Goal: Task Accomplishment & Management: Complete application form

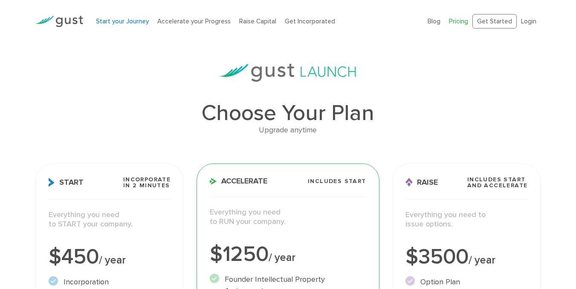
click at [121, 22] on link "Start your Journey" at bounding box center [122, 21] width 53 height 8
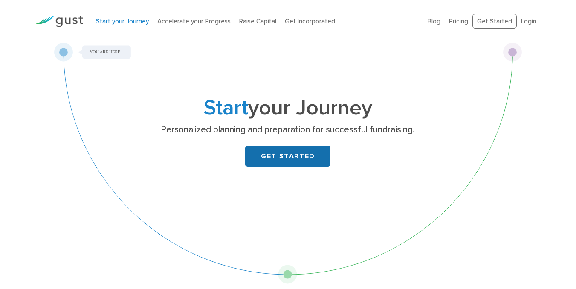
click at [293, 158] on link "GET STARTED" at bounding box center [287, 156] width 85 height 21
